Goal: Task Accomplishment & Management: Complete application form

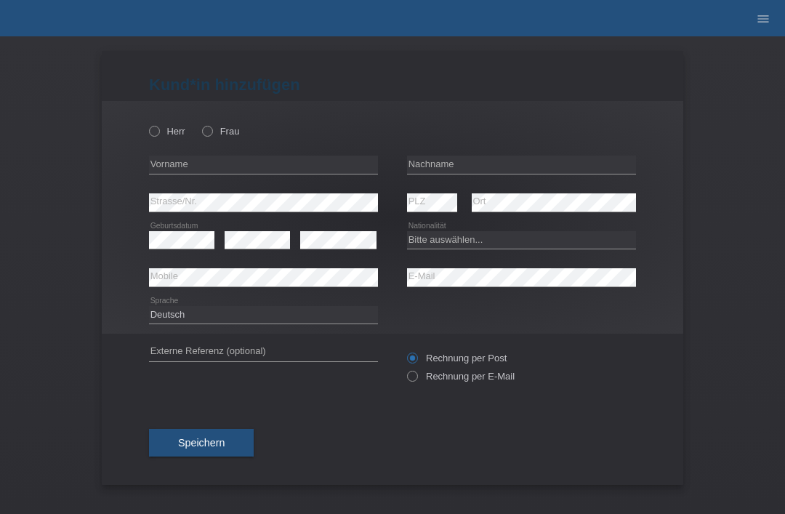
click at [207, 150] on div "error Vorname" at bounding box center [263, 165] width 229 height 38
click at [221, 129] on label "Frau" at bounding box center [220, 131] width 37 height 11
click at [212, 129] on input "Frau" at bounding box center [206, 130] width 9 height 9
radio input "true"
click at [547, 158] on input "text" at bounding box center [521, 165] width 229 height 18
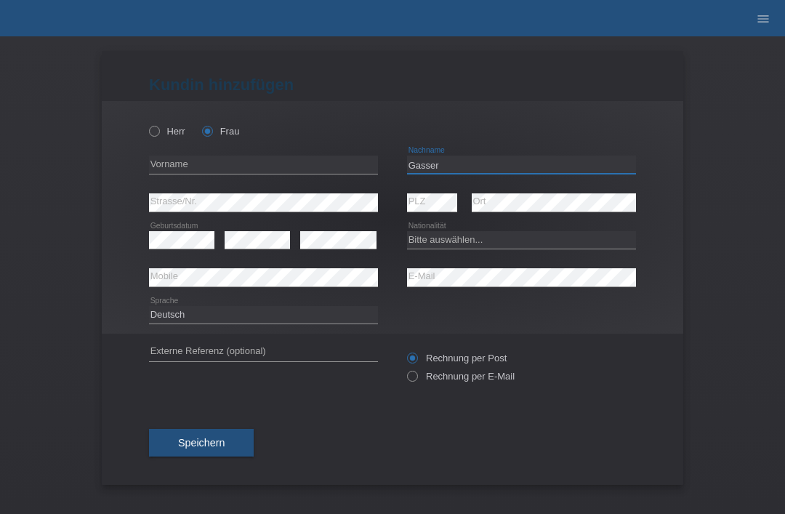
type input "Gasser"
click at [254, 166] on input "text" at bounding box center [263, 165] width 229 height 18
type input "[PERSON_NAME]"
click at [496, 235] on select "Bitte auswählen... Schweiz Deutschland Liechtenstein Österreich ------------ Af…" at bounding box center [521, 239] width 229 height 17
select select "CH"
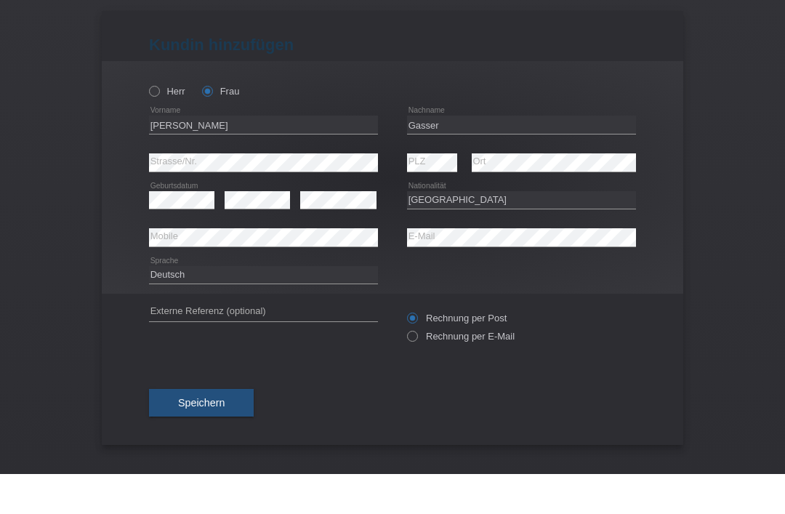
click at [179, 429] on button "Speichern" at bounding box center [201, 443] width 105 height 28
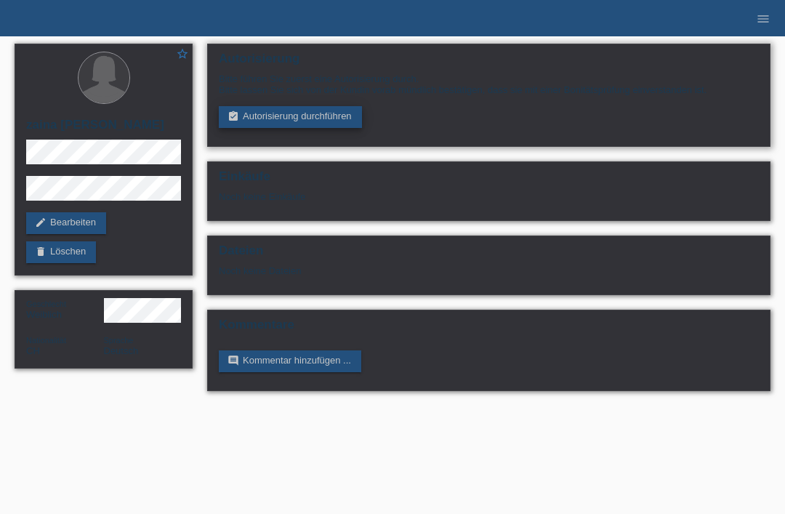
click at [284, 121] on link "assignment_turned_in Autorisierung durchführen" at bounding box center [290, 117] width 143 height 22
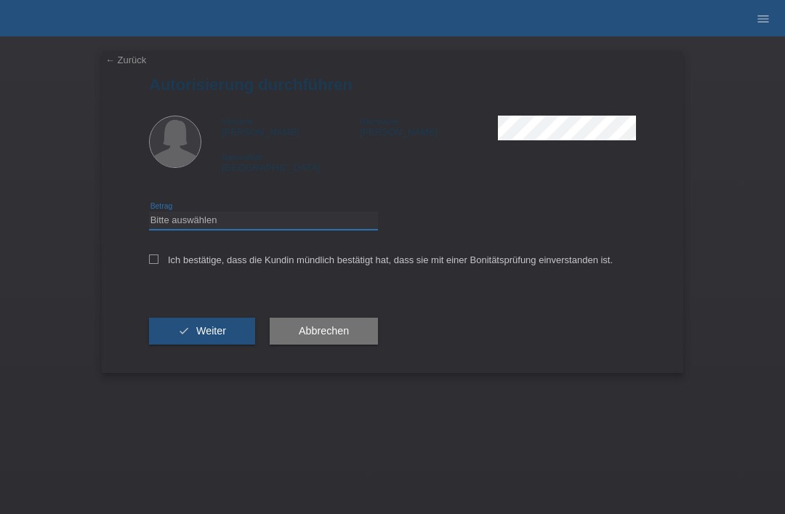
click at [267, 228] on select "Bitte auswählen CHF 1.00 - CHF 499.00 CHF 500.00 - CHF 1'999.00 CHF 2'000.00 - …" at bounding box center [263, 220] width 229 height 17
select select "3"
click at [156, 264] on input "Ich bestätige, dass die Kundin mündlich bestätigt hat, dass sie mit einer Bonit…" at bounding box center [153, 258] width 9 height 9
checkbox input "true"
click at [187, 337] on icon "check" at bounding box center [184, 331] width 12 height 12
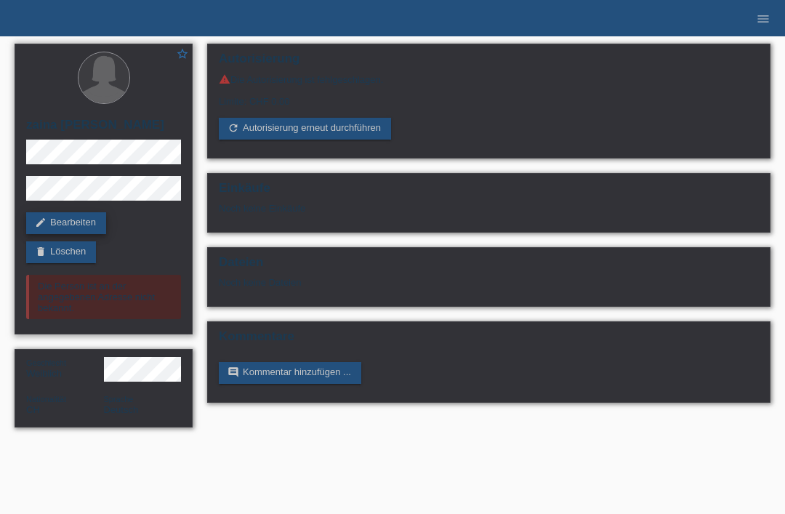
click at [47, 219] on link "edit Bearbeiten" at bounding box center [66, 223] width 80 height 22
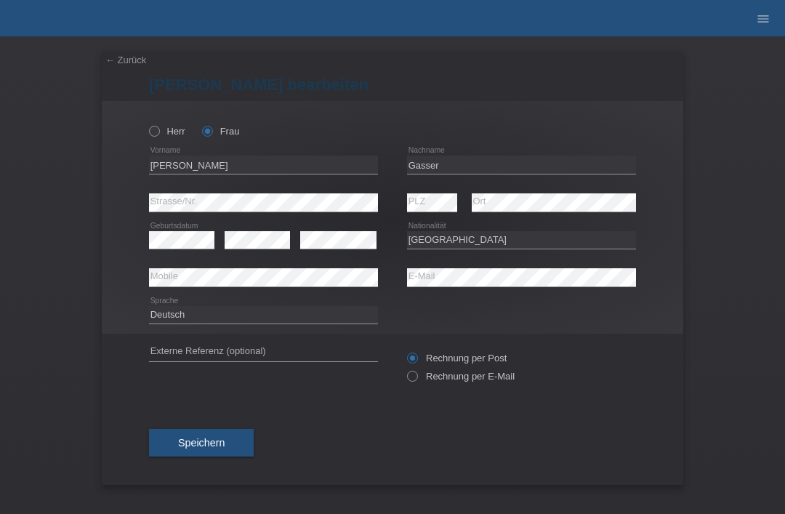
select select "CH"
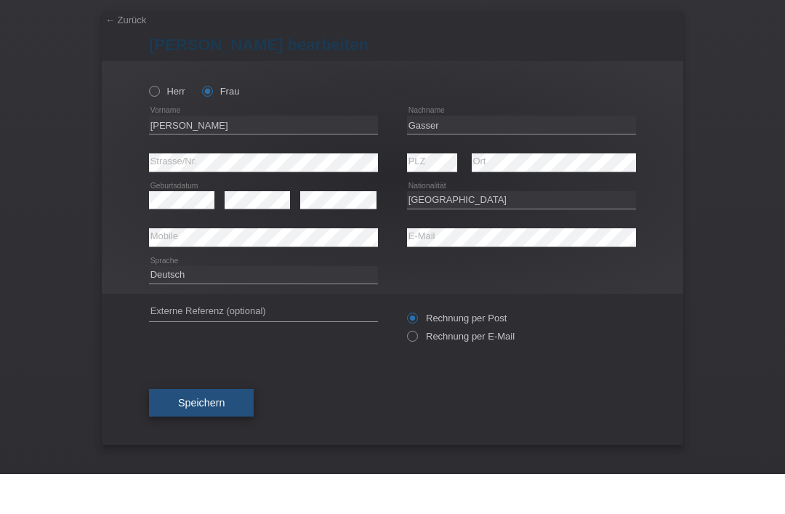
click at [173, 429] on button "Speichern" at bounding box center [201, 443] width 105 height 28
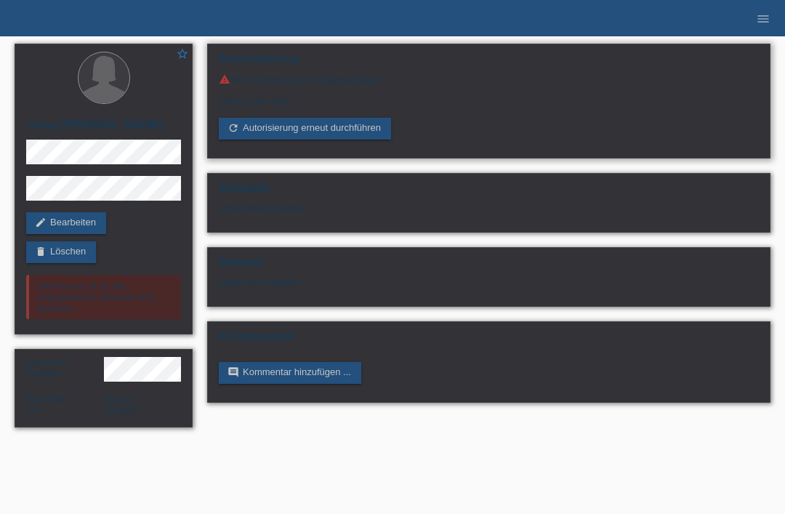
click at [311, 116] on div "warning Die Autorisierung ist fehlgeschlagen. Limite: CHF 0.00 refresh Autorisi…" at bounding box center [489, 106] width 540 height 66
click at [320, 135] on link "refresh Autorisierung erneut durchführen" at bounding box center [305, 129] width 172 height 22
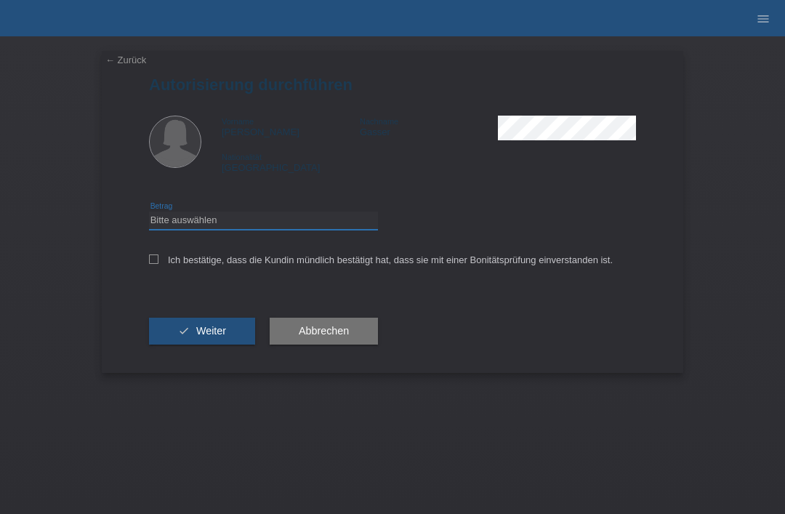
click at [228, 217] on select "Bitte auswählen CHF 1.00 - CHF 499.00 CHF 500.00 - CHF 1'999.00 CHF 2'000.00 - …" at bounding box center [263, 220] width 229 height 17
select select "3"
click at [153, 264] on icon at bounding box center [153, 258] width 9 height 9
click at [153, 264] on input "Ich bestätige, dass die Kundin mündlich bestätigt hat, dass sie mit einer Bonit…" at bounding box center [153, 258] width 9 height 9
checkbox input "true"
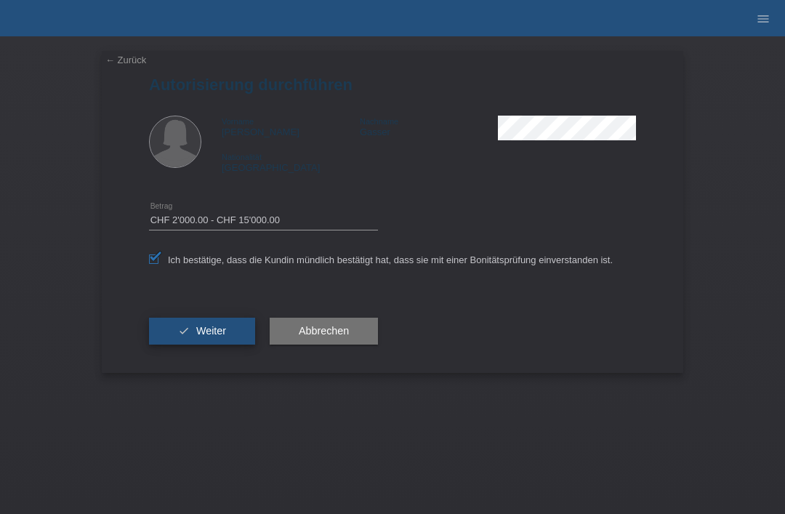
click at [207, 334] on span "Weiter" at bounding box center [211, 331] width 30 height 12
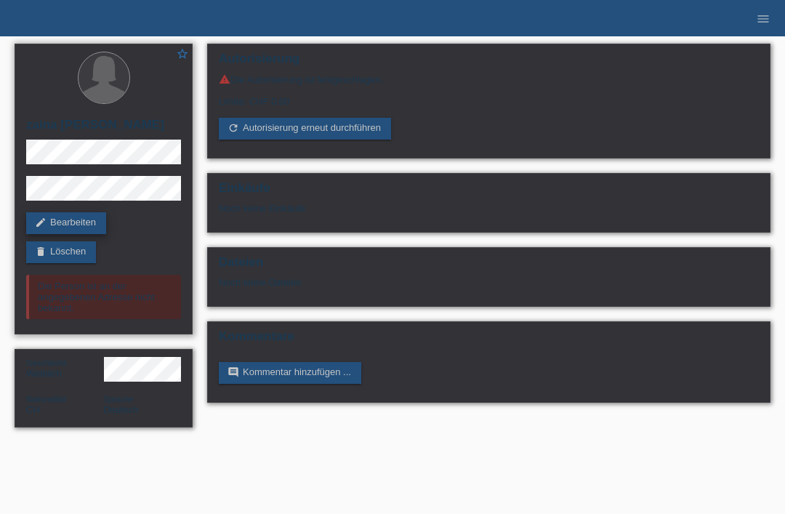
click at [54, 230] on link "edit Bearbeiten" at bounding box center [66, 223] width 80 height 22
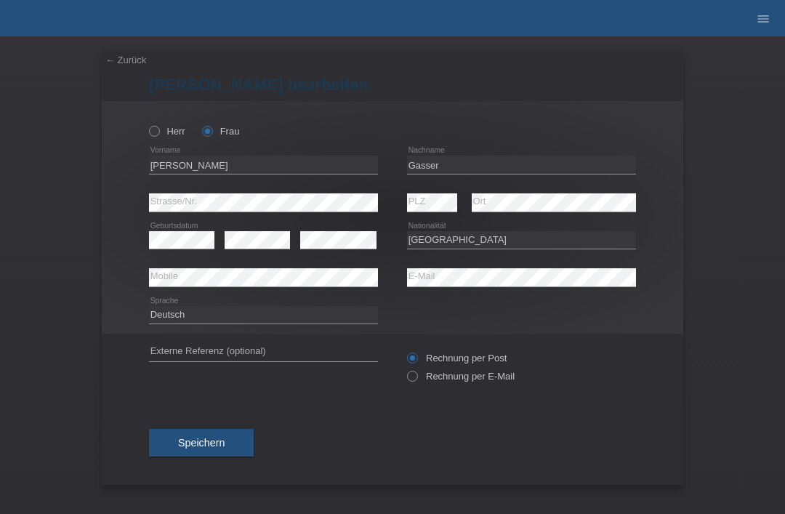
select select "CH"
click at [194, 445] on span "Speichern" at bounding box center [201, 443] width 47 height 12
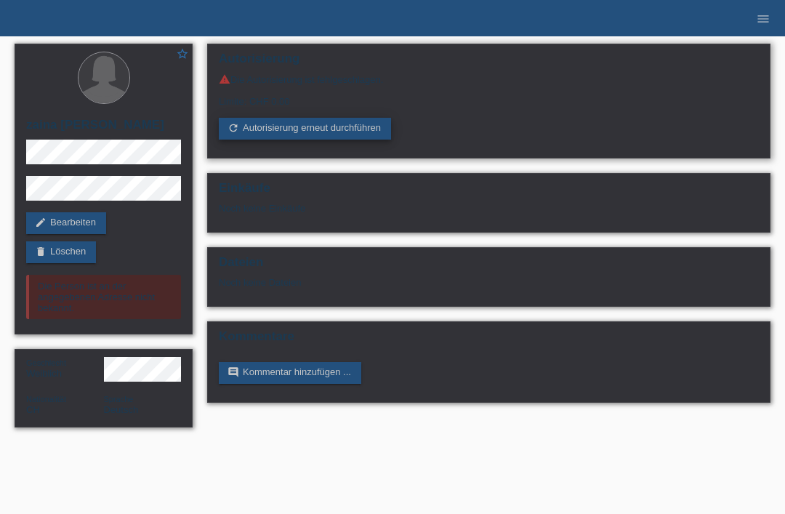
click at [305, 132] on link "refresh Autorisierung erneut durchführen" at bounding box center [305, 129] width 172 height 22
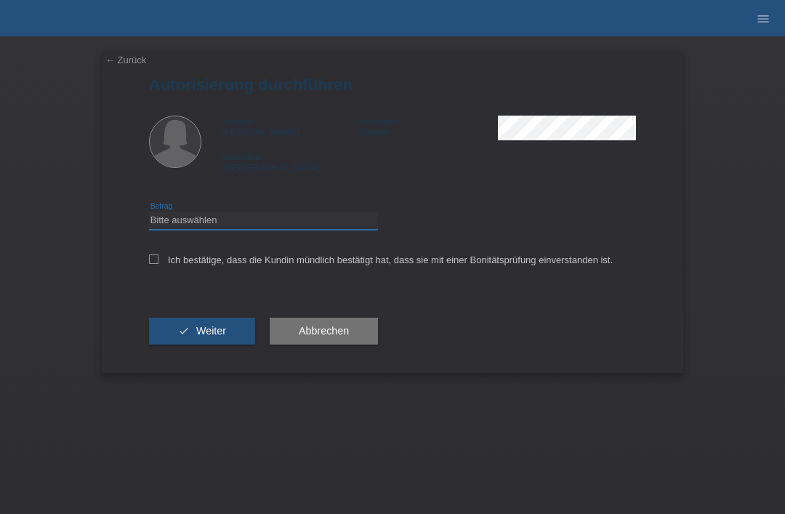
click at [229, 229] on select "Bitte auswählen CHF 1.00 - CHF 499.00 CHF 500.00 - CHF 1'999.00 CHF 2'000.00 - …" at bounding box center [263, 220] width 229 height 17
select select "3"
click at [161, 265] on label "Ich bestätige, dass die Kundin mündlich bestätigt hat, dass sie mit einer Bonit…" at bounding box center [381, 259] width 464 height 11
click at [158, 264] on input "Ich bestätige, dass die Kundin mündlich bestätigt hat, dass sie mit einer Bonit…" at bounding box center [153, 258] width 9 height 9
checkbox input "true"
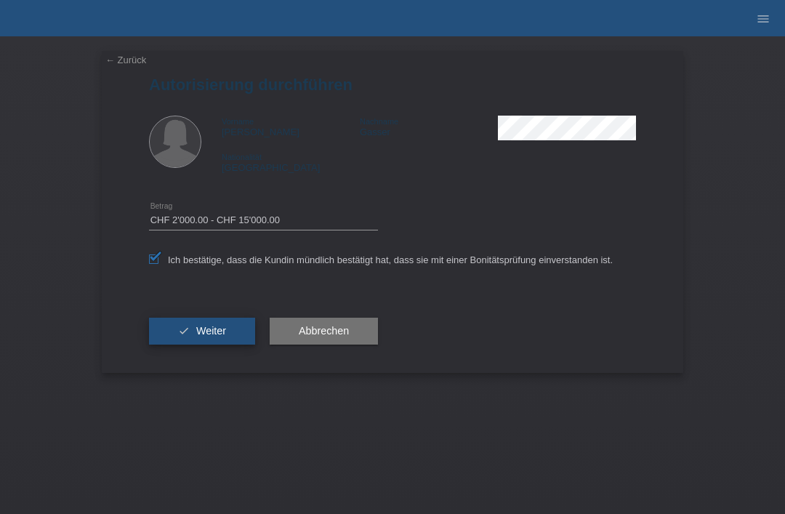
click at [201, 329] on button "check Weiter" at bounding box center [202, 332] width 106 height 28
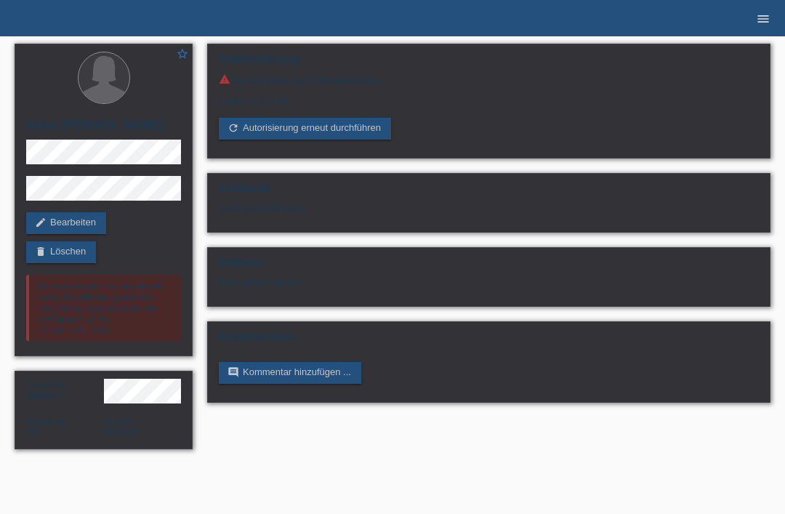
click at [754, 23] on link "menu" at bounding box center [763, 18] width 29 height 9
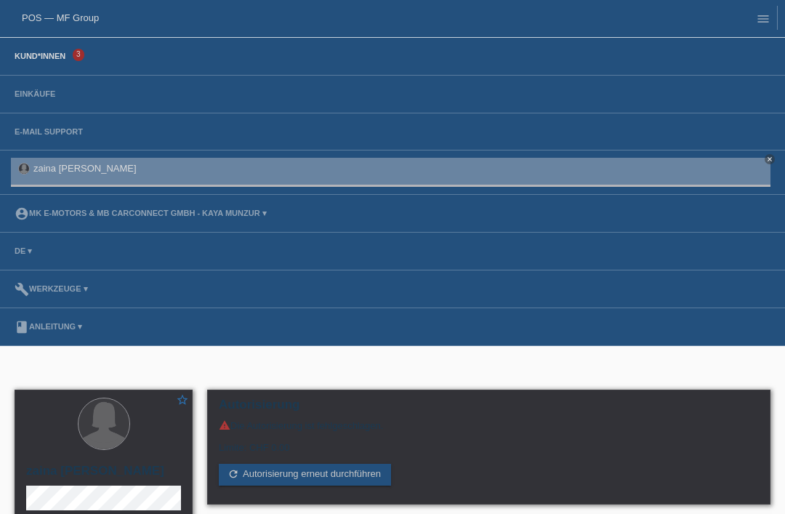
click at [58, 59] on link "Kund*innen" at bounding box center [39, 56] width 65 height 9
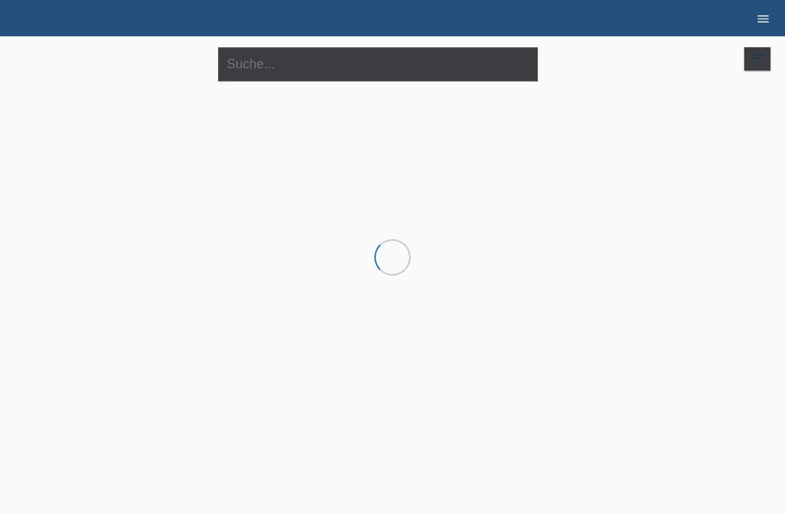
click at [773, 17] on link "menu" at bounding box center [763, 18] width 29 height 9
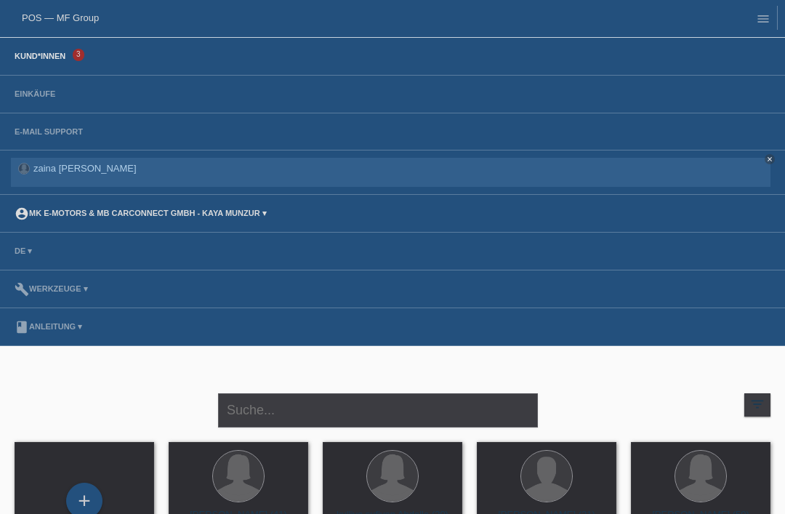
click at [251, 214] on link "account_circle MK E-MOTORS & MB CarConnect GmbH - Kaya Munzur ▾" at bounding box center [140, 213] width 267 height 9
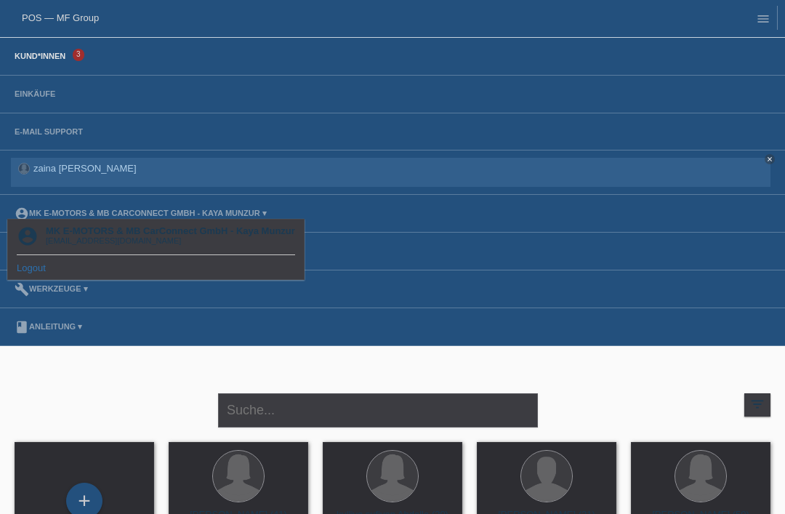
click at [27, 265] on link "Logout" at bounding box center [31, 267] width 29 height 11
